Goal: Information Seeking & Learning: Learn about a topic

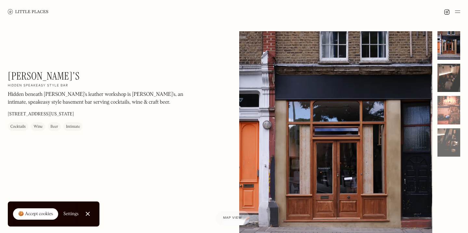
click at [450, 74] on div at bounding box center [448, 78] width 23 height 29
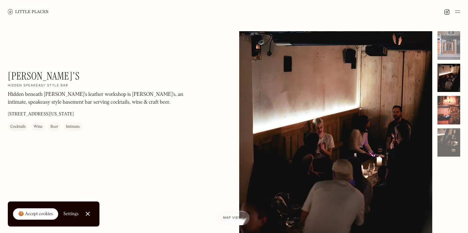
click at [449, 102] on div at bounding box center [448, 110] width 23 height 29
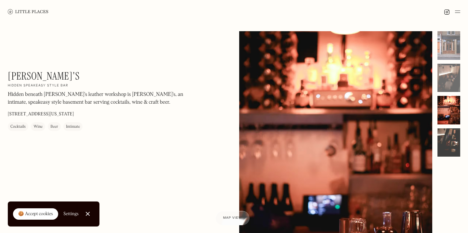
click at [452, 135] on div at bounding box center [448, 142] width 23 height 29
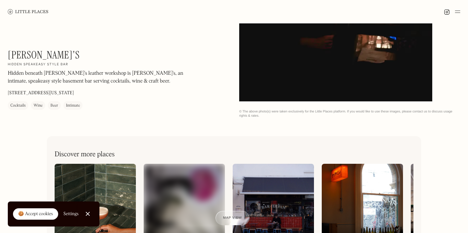
scroll to position [170, 0]
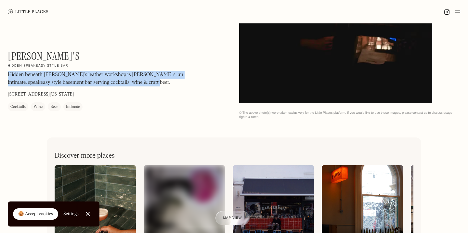
drag, startPoint x: 8, startPoint y: 75, endPoint x: 152, endPoint y: 95, distance: 145.4
click at [152, 95] on div "[PERSON_NAME]'s On Our Radar Hidden speakeasy style bar Hidden beneath [PERSON_…" at bounding box center [95, 80] width 175 height 61
copy p "Hidden beneath [PERSON_NAME]'s leather workshop is [PERSON_NAME]'s, an intimate…"
drag, startPoint x: 8, startPoint y: 95, endPoint x: 73, endPoint y: 94, distance: 65.7
click at [73, 94] on div "[PERSON_NAME]'s On Our Radar Hidden speakeasy style bar Hidden beneath [PERSON_…" at bounding box center [95, 80] width 175 height 61
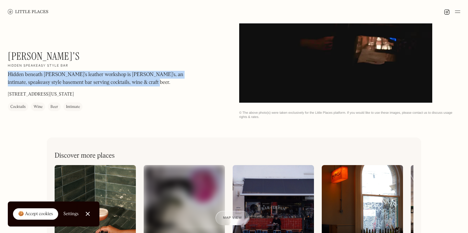
copy p "[STREET_ADDRESS][US_STATE]"
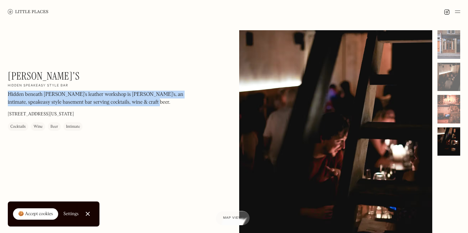
scroll to position [0, 0]
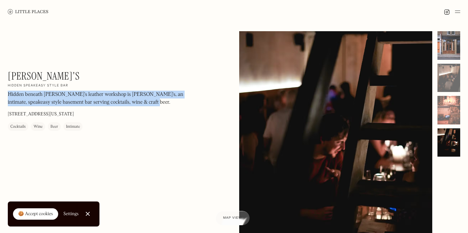
click at [452, 46] on div at bounding box center [448, 45] width 23 height 29
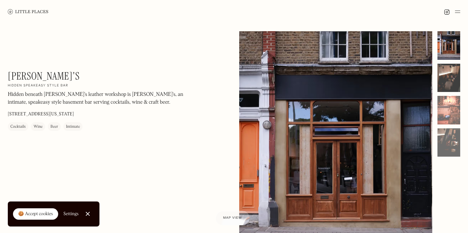
click at [450, 78] on div at bounding box center [448, 78] width 23 height 29
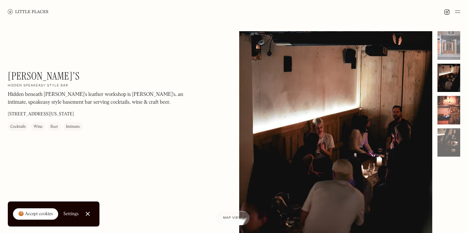
click at [452, 112] on div at bounding box center [448, 110] width 23 height 29
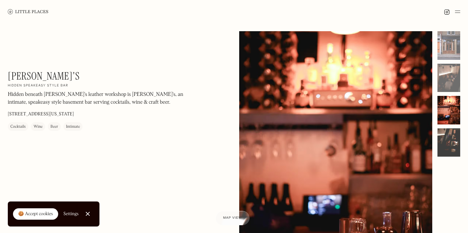
click at [451, 147] on div at bounding box center [448, 142] width 23 height 29
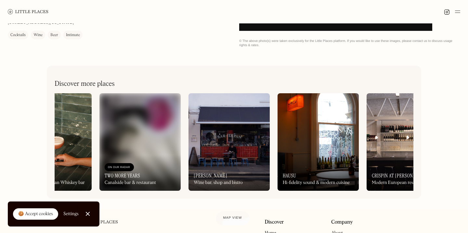
scroll to position [0, 44]
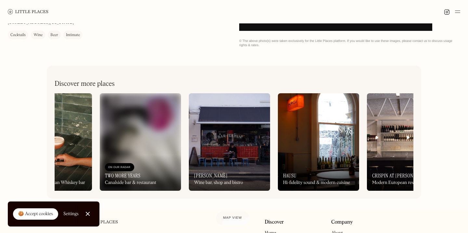
click at [237, 143] on img at bounding box center [229, 141] width 81 height 97
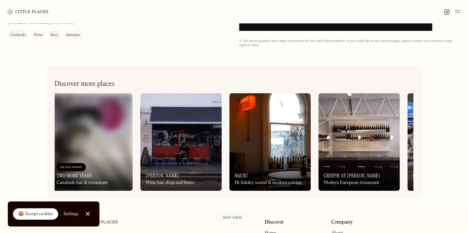
scroll to position [0, 96]
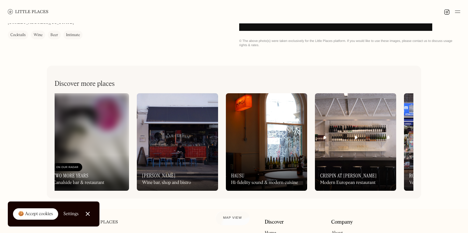
click at [259, 150] on img at bounding box center [266, 141] width 81 height 97
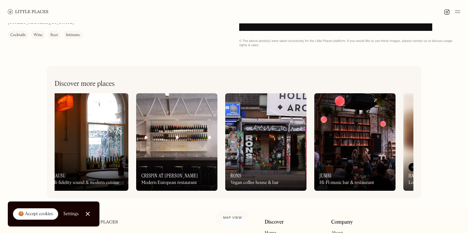
scroll to position [0, 275]
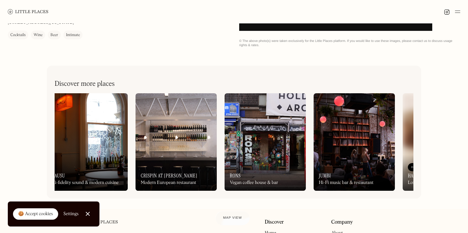
click at [256, 121] on img at bounding box center [265, 141] width 81 height 97
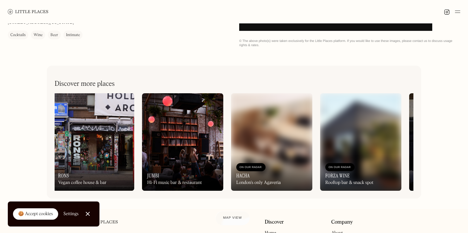
scroll to position [0, 447]
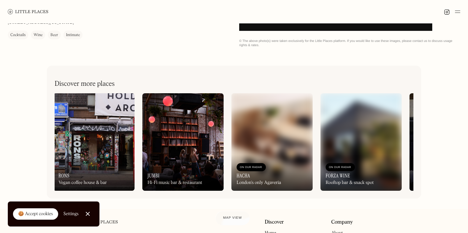
click at [258, 151] on img at bounding box center [271, 141] width 81 height 97
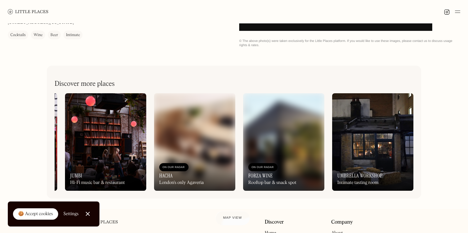
click at [394, 135] on img at bounding box center [372, 141] width 81 height 97
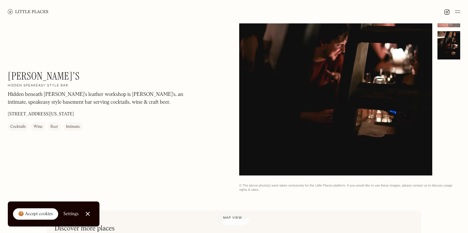
scroll to position [0, 0]
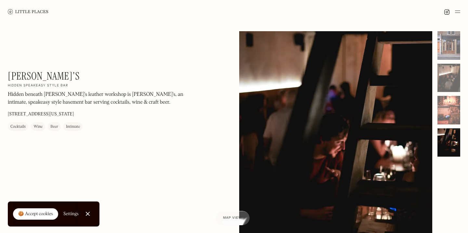
click at [39, 12] on img at bounding box center [28, 11] width 41 height 5
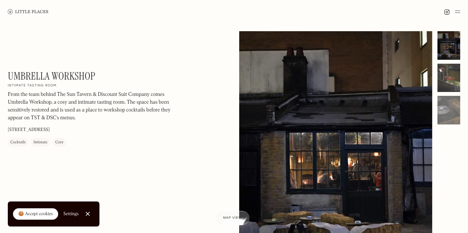
click at [451, 71] on div at bounding box center [448, 78] width 23 height 29
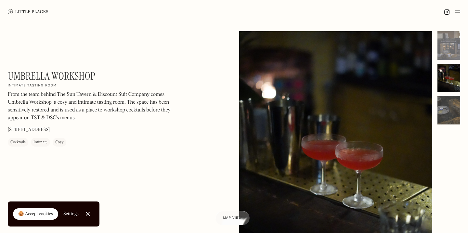
click at [451, 105] on div at bounding box center [448, 110] width 23 height 29
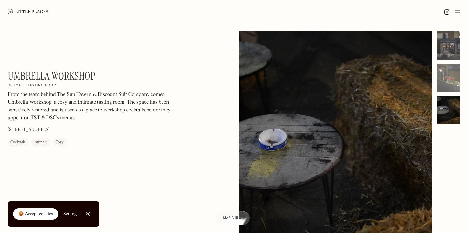
click at [448, 41] on div at bounding box center [448, 45] width 23 height 29
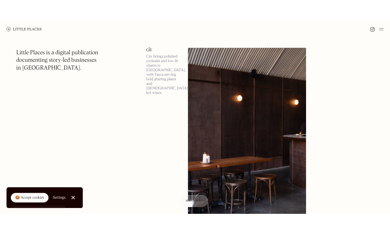
scroll to position [4988, 0]
